Goal: Transaction & Acquisition: Purchase product/service

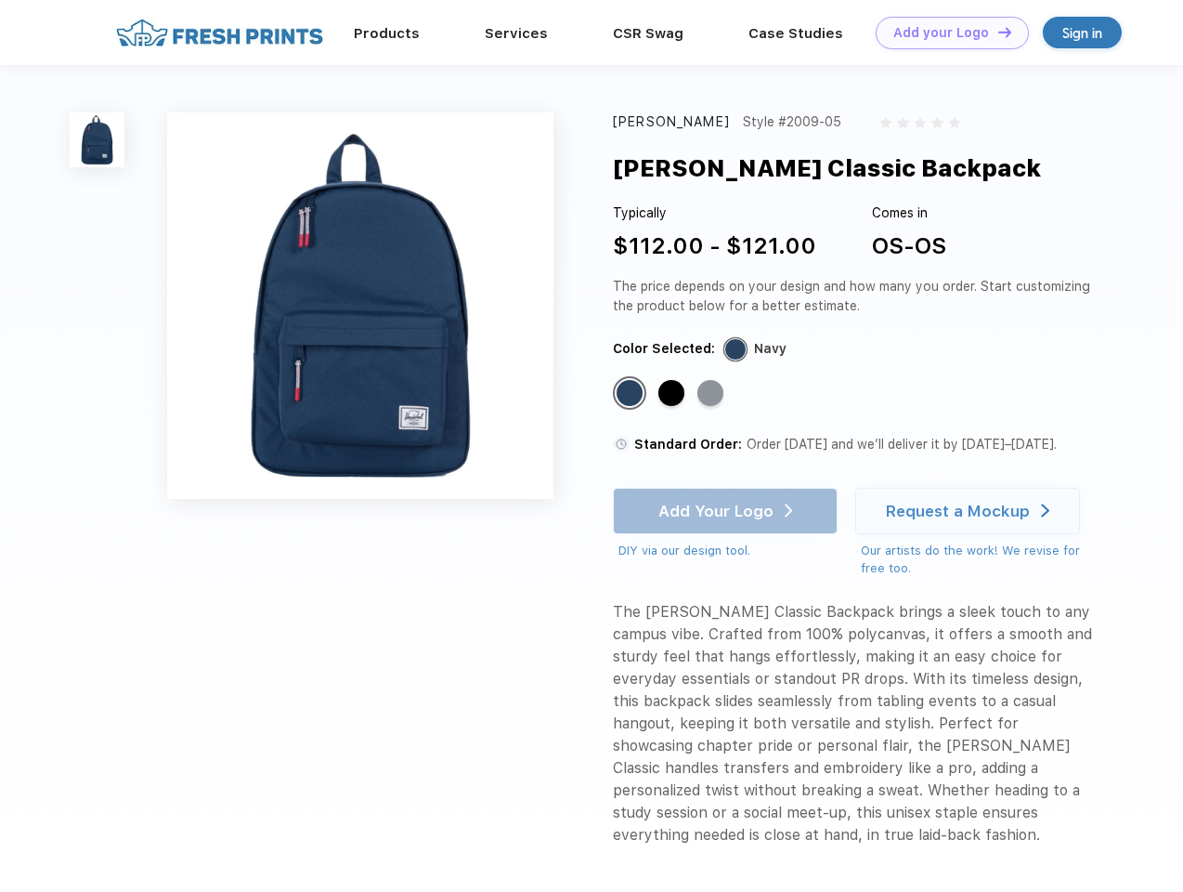
click at [946, 33] on link "Add your Logo Design Tool" at bounding box center [952, 33] width 153 height 33
click at [0, 0] on div "Design Tool" at bounding box center [0, 0] width 0 height 0
click at [997, 32] on link "Add your Logo Design Tool" at bounding box center [952, 33] width 153 height 33
click at [98, 139] on img at bounding box center [97, 139] width 55 height 55
click at [632, 394] on div "Standard Color" at bounding box center [630, 393] width 26 height 26
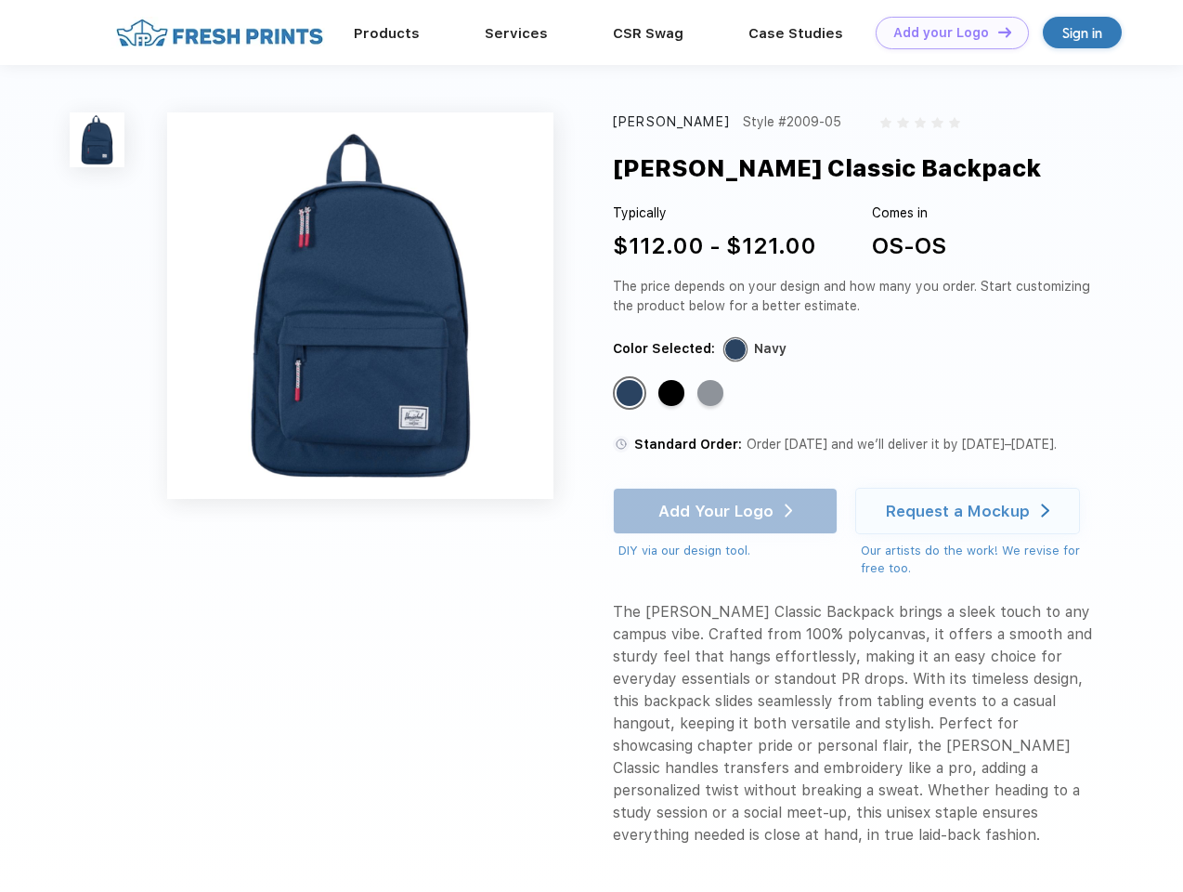
click at [673, 394] on div "Standard Color" at bounding box center [672, 393] width 26 height 26
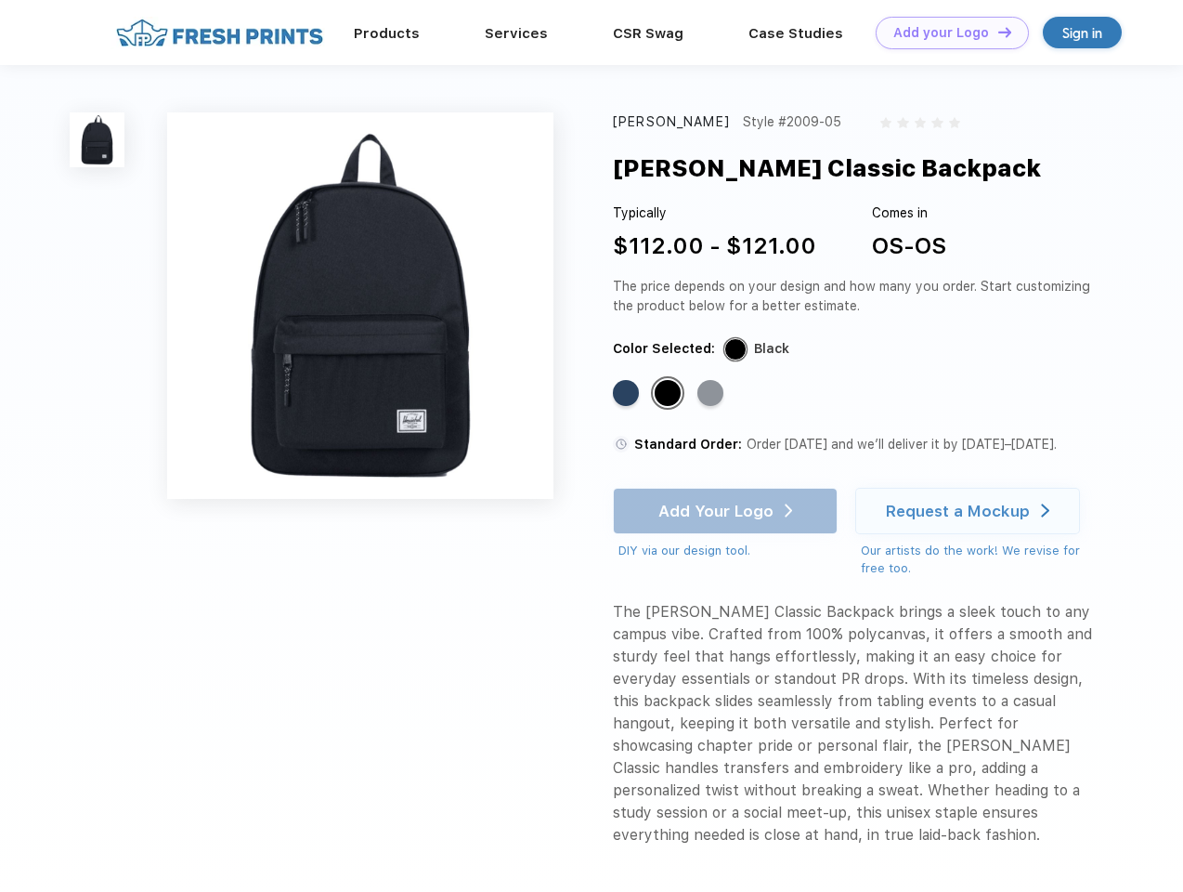
click at [712, 394] on div "Standard Color" at bounding box center [711, 393] width 26 height 26
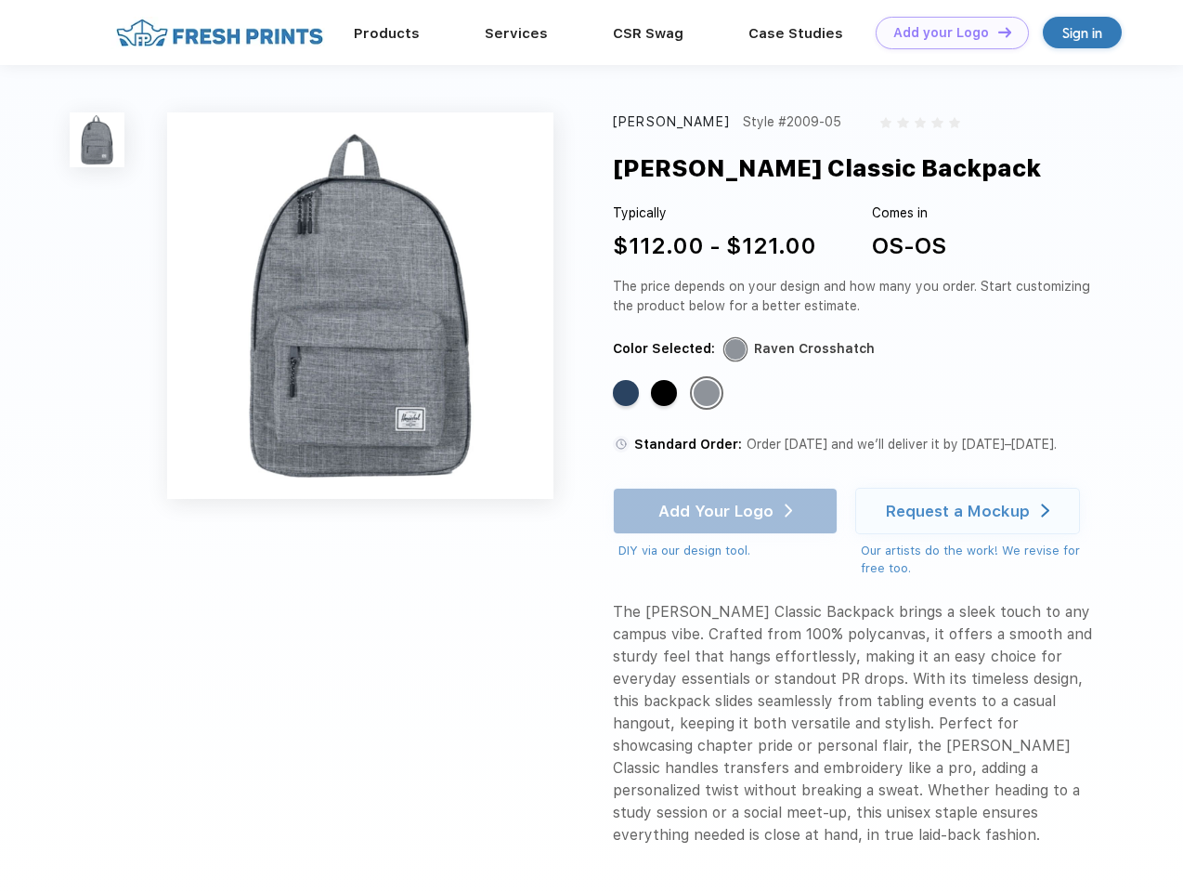
click at [727, 511] on div "Add Your Logo DIY via our design tool. Ah shoot! This product isn't up in our d…" at bounding box center [725, 524] width 225 height 72
click at [971, 511] on div "Request a Mockup" at bounding box center [958, 511] width 144 height 19
